Goal: Download file/media

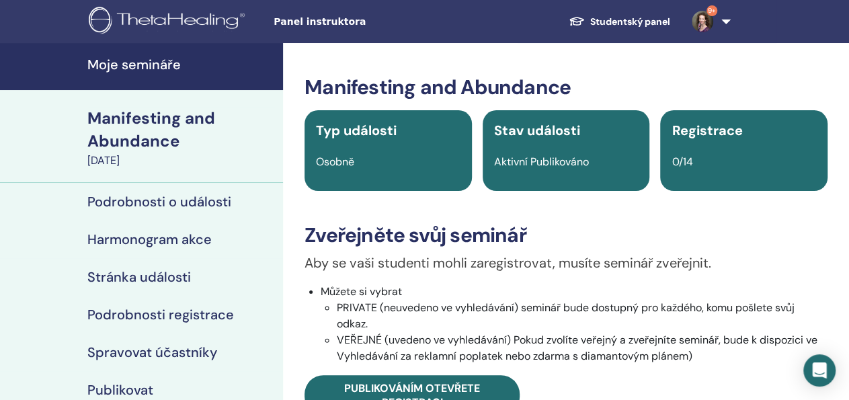
click at [149, 64] on h4 "Moje semináře" at bounding box center [181, 64] width 188 height 16
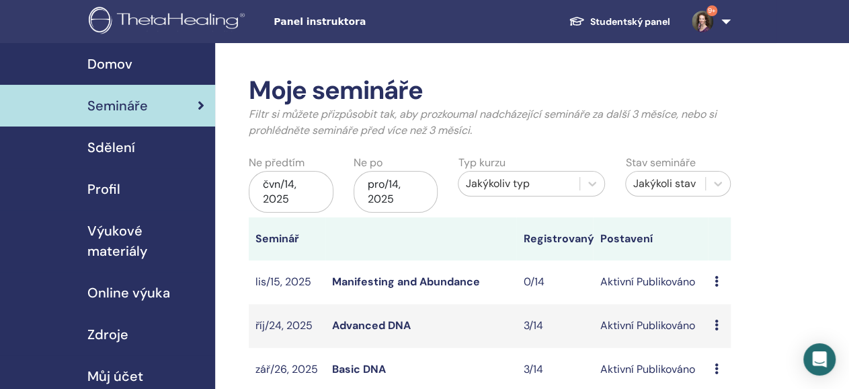
click at [142, 231] on span "Výukové materiály" at bounding box center [145, 240] width 117 height 40
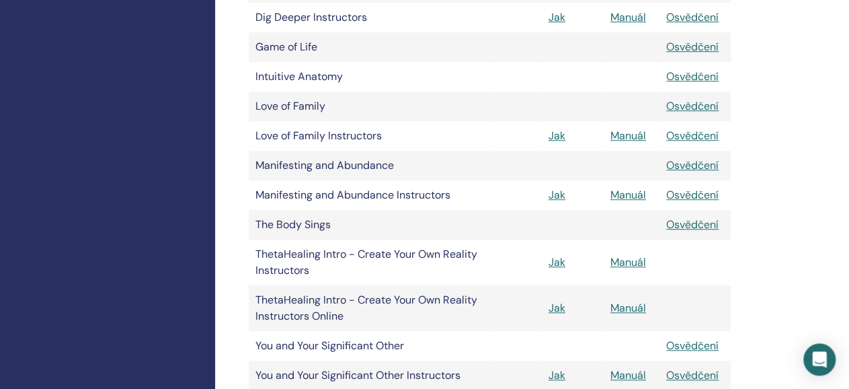
scroll to position [510, 0]
click at [629, 196] on link "Manuál" at bounding box center [628, 194] width 36 height 14
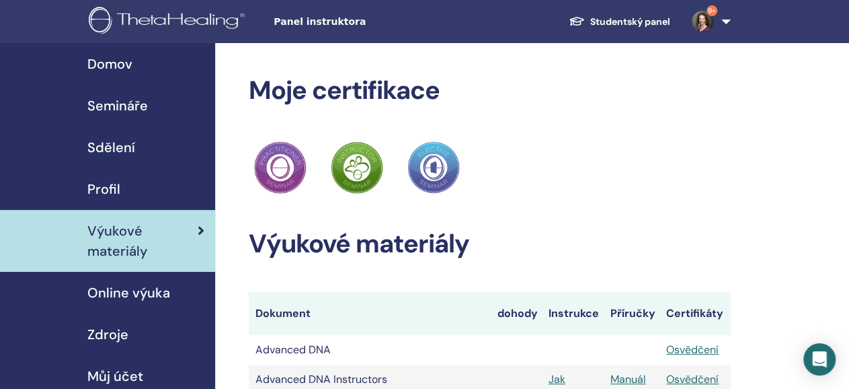
click at [109, 225] on span "Výukové materiály" at bounding box center [142, 240] width 110 height 40
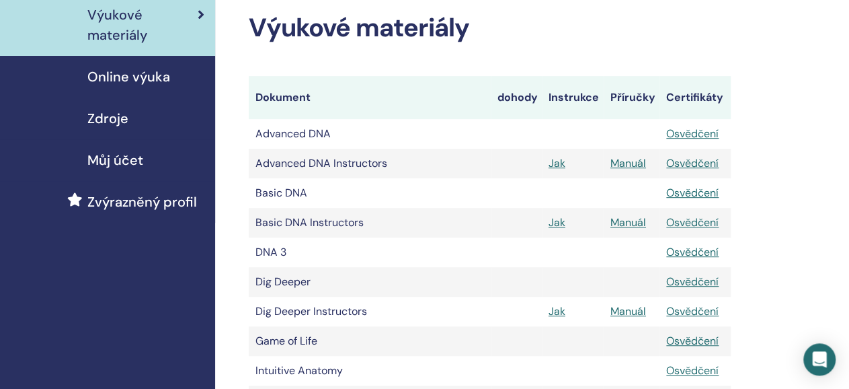
scroll to position [216, 0]
click at [622, 163] on link "Manuál" at bounding box center [628, 162] width 36 height 14
click at [627, 165] on link "Manuál" at bounding box center [628, 163] width 36 height 14
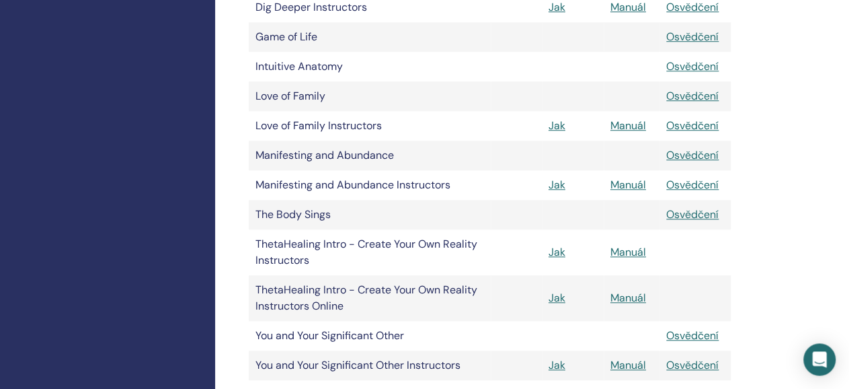
scroll to position [523, 0]
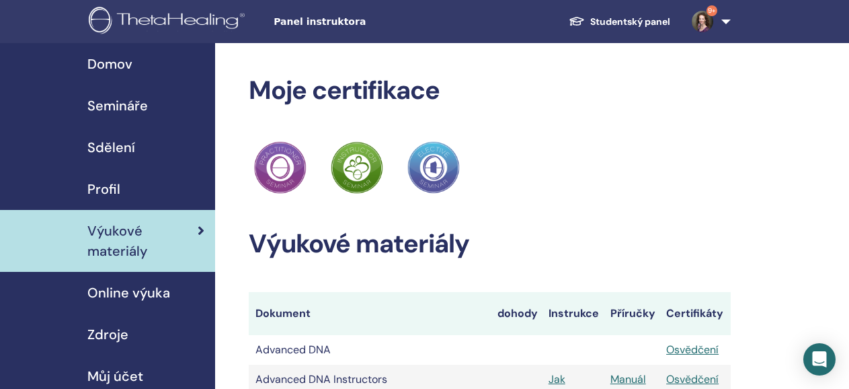
scroll to position [523, 0]
